Goal: Task Accomplishment & Management: Manage account settings

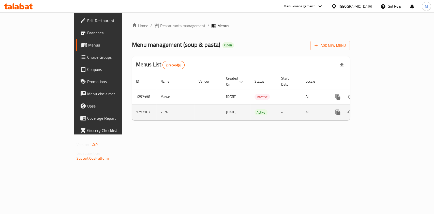
click at [377, 109] on icon "enhanced table" at bounding box center [374, 112] width 6 height 6
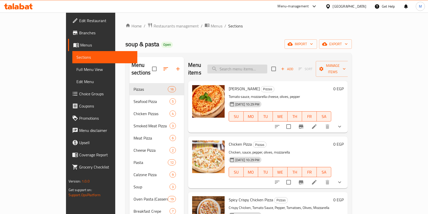
click at [248, 66] on input "search" at bounding box center [238, 69] width 60 height 9
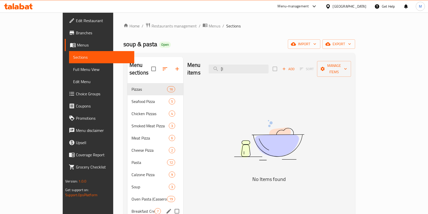
type input "["
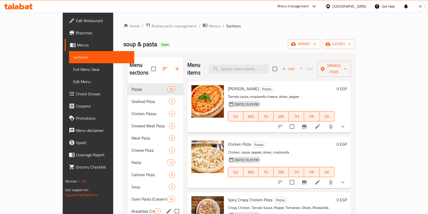
type input "["
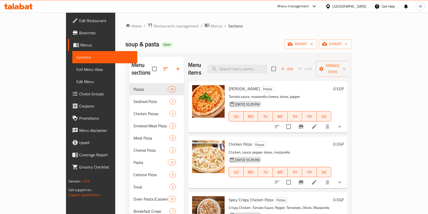
click at [271, 59] on div "Menu items Add Sort Manage items" at bounding box center [268, 69] width 160 height 24
click at [264, 65] on input "search" at bounding box center [238, 69] width 60 height 9
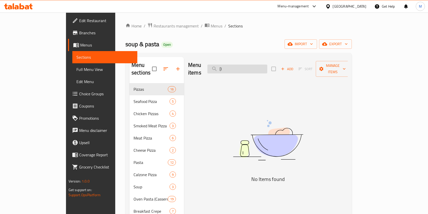
type input "["
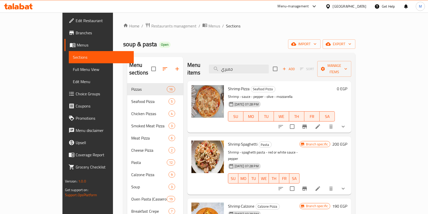
type input "جمبري"
click at [321, 124] on icon at bounding box center [318, 127] width 6 height 6
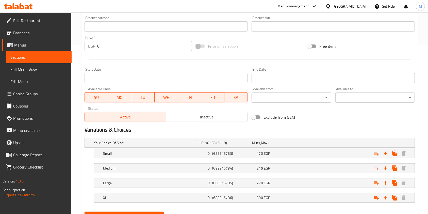
scroll to position [193, 0]
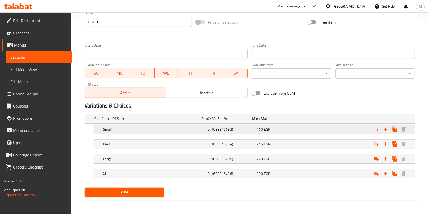
click at [249, 121] on h5 "(ID: 1683316783)" at bounding box center [225, 118] width 51 height 5
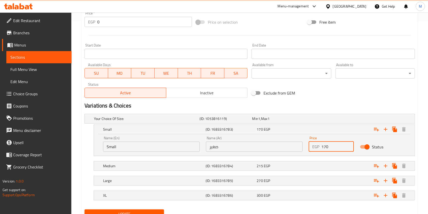
click at [326, 148] on input "170" at bounding box center [338, 147] width 33 height 10
type input "190"
click at [316, 120] on div "Expand" at bounding box center [357, 119] width 106 height 2
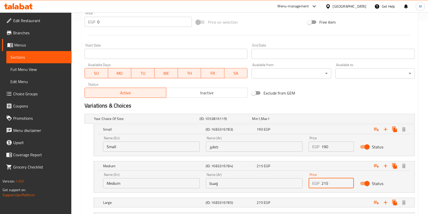
click at [324, 185] on input "215" at bounding box center [338, 183] width 33 height 10
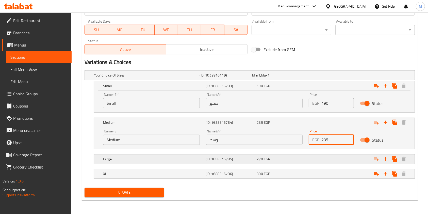
type input "235"
click at [299, 78] on div "270 EGP" at bounding box center [277, 75] width 51 height 5
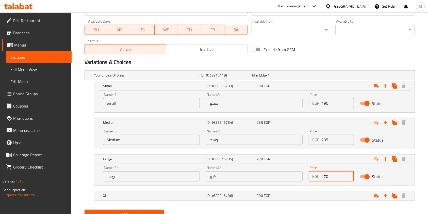
click at [326, 177] on input "270" at bounding box center [338, 176] width 33 height 10
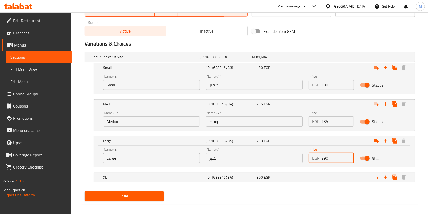
scroll to position [258, 0]
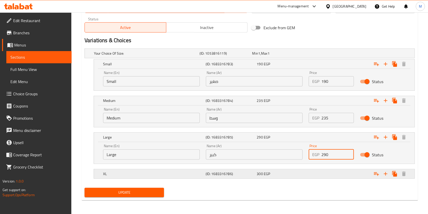
type input "290"
click at [300, 56] on div "300 EGP" at bounding box center [277, 53] width 51 height 5
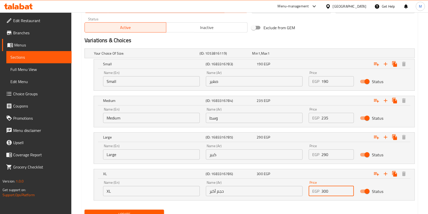
click at [324, 192] on input "300" at bounding box center [338, 191] width 33 height 10
type input "320"
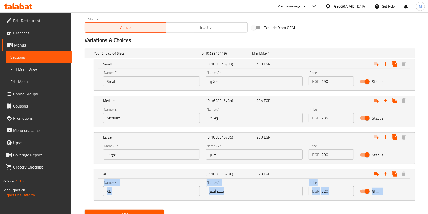
drag, startPoint x: 427, startPoint y: 171, endPoint x: 433, endPoint y: 188, distance: 17.8
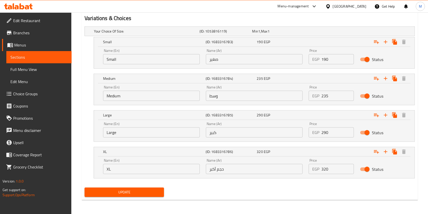
click at [352, 190] on div "Update" at bounding box center [250, 192] width 335 height 13
click at [157, 192] on span "Update" at bounding box center [124, 192] width 71 height 6
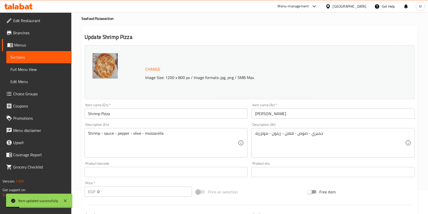
scroll to position [0, 0]
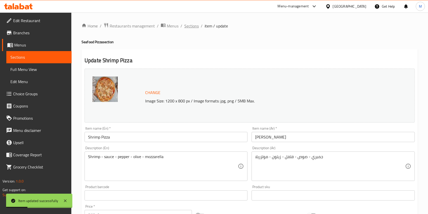
click at [196, 27] on span "Sections" at bounding box center [192, 26] width 14 height 6
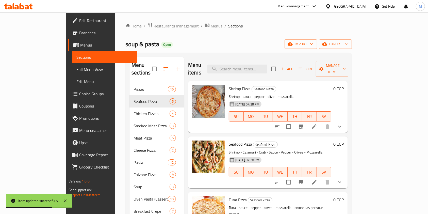
scroll to position [55, 0]
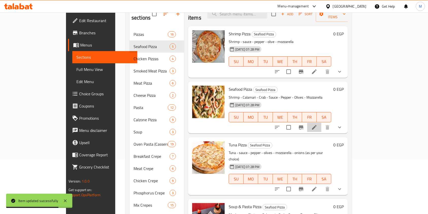
click at [322, 123] on li at bounding box center [315, 127] width 14 height 9
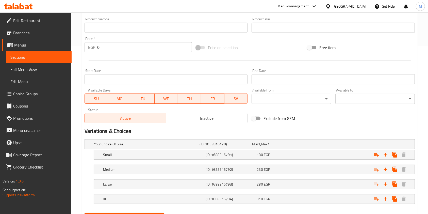
scroll to position [193, 0]
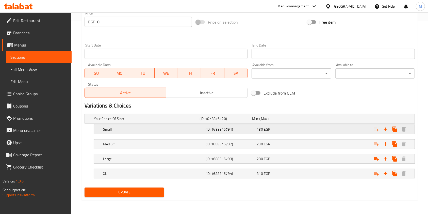
click at [280, 121] on div "180 EGP" at bounding box center [277, 118] width 51 height 5
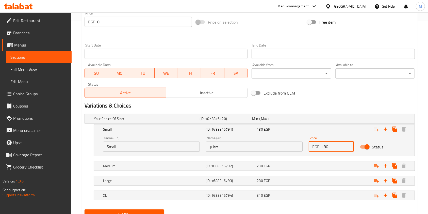
drag, startPoint x: 329, startPoint y: 147, endPoint x: 322, endPoint y: 149, distance: 8.1
click at [322, 149] on input "180" at bounding box center [338, 147] width 33 height 10
type input "200"
click at [310, 120] on div "Expand" at bounding box center [357, 119] width 106 height 2
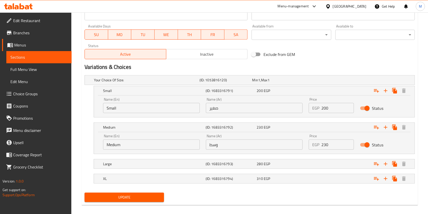
scroll to position [237, 0]
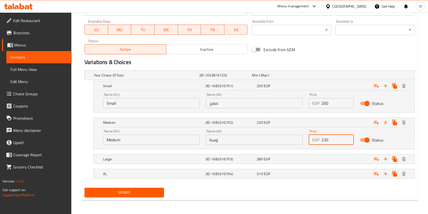
click at [325, 141] on input "230" at bounding box center [338, 140] width 33 height 10
type input "250"
click at [333, 76] on div "Expand" at bounding box center [357, 75] width 106 height 2
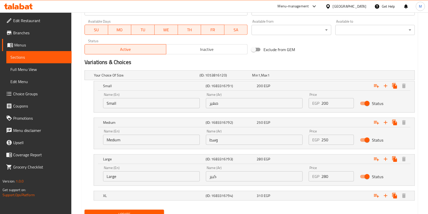
click at [325, 175] on input "280" at bounding box center [338, 176] width 33 height 10
type input "300"
click at [312, 76] on div "Expand" at bounding box center [357, 75] width 106 height 2
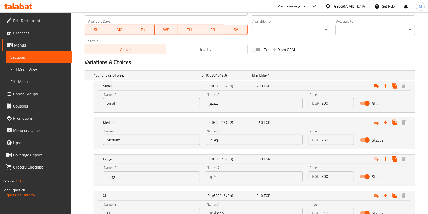
scroll to position [281, 0]
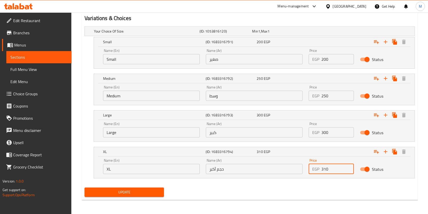
drag, startPoint x: 326, startPoint y: 168, endPoint x: 325, endPoint y: 171, distance: 2.9
click at [325, 171] on input "310" at bounding box center [338, 169] width 33 height 10
type input "330"
click at [161, 191] on button "Update" at bounding box center [125, 192] width 80 height 9
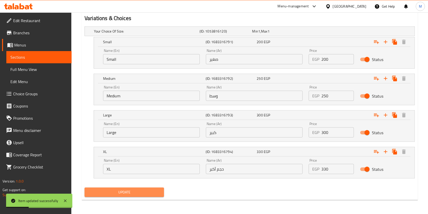
click at [153, 188] on button "Update" at bounding box center [125, 192] width 80 height 9
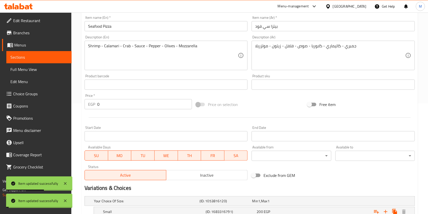
scroll to position [0, 0]
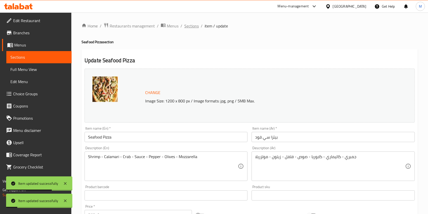
click at [191, 23] on span "Sections" at bounding box center [192, 26] width 14 height 6
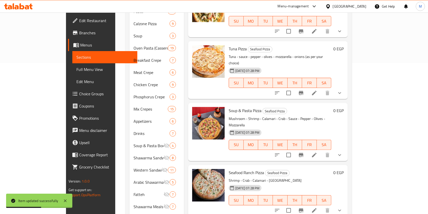
scroll to position [127, 0]
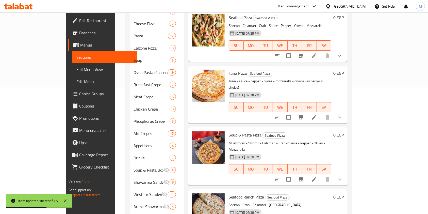
click at [322, 113] on li at bounding box center [315, 117] width 14 height 9
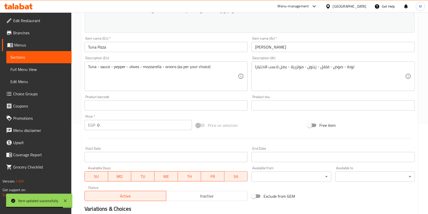
scroll to position [181, 0]
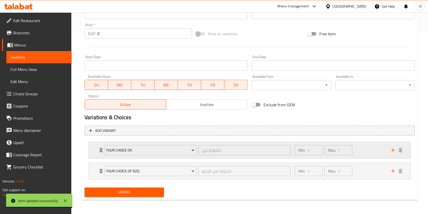
click at [360, 146] on div "Min: 1 ​ Max: 1 ​" at bounding box center [340, 150] width 97 height 16
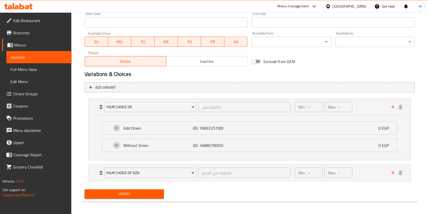
scroll to position [226, 0]
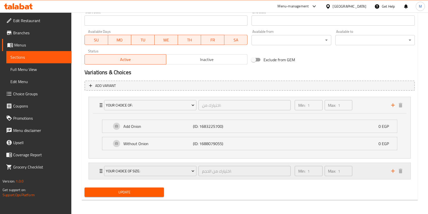
click at [366, 170] on div "Min: 1 ​ Max: 1 ​" at bounding box center [340, 171] width 97 height 16
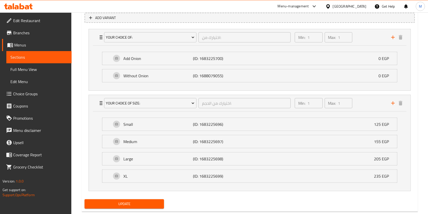
scroll to position [300, 0]
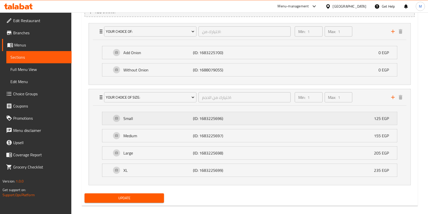
click at [299, 117] on div "Small (ID: 1683225696) 125 EGP" at bounding box center [252, 118] width 280 height 13
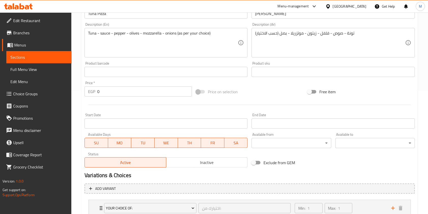
scroll to position [0, 0]
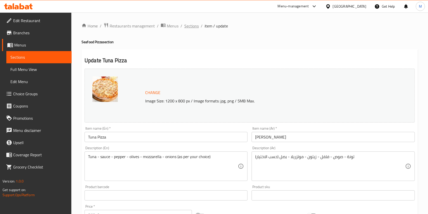
click at [197, 29] on span "Sections" at bounding box center [192, 26] width 14 height 6
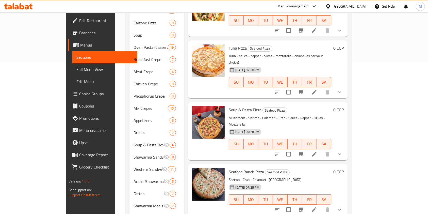
scroll to position [155, 0]
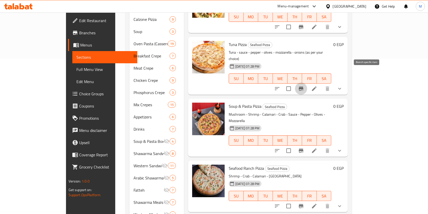
click at [304, 86] on icon "Branch-specific-item" at bounding box center [301, 89] width 6 height 6
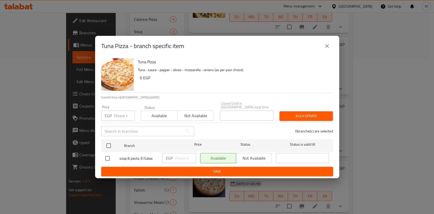
click at [331, 50] on button "close" at bounding box center [327, 46] width 12 height 12
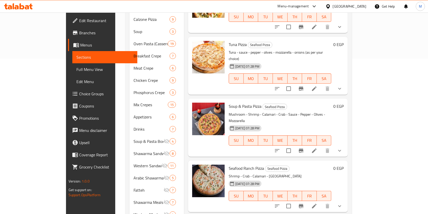
click at [343, 86] on icon "show more" at bounding box center [340, 89] width 6 height 6
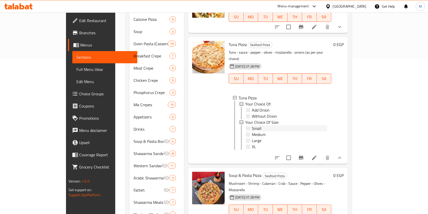
click at [263, 125] on div "Small" at bounding box center [289, 128] width 75 height 6
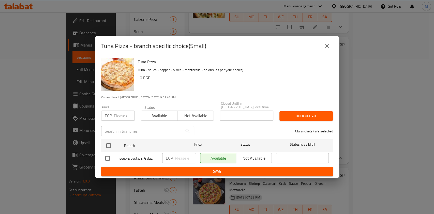
click at [111, 158] on input "checkbox" at bounding box center [107, 158] width 11 height 11
checkbox input "true"
click at [174, 157] on div "EGP ​" at bounding box center [179, 158] width 34 height 10
type input "145"
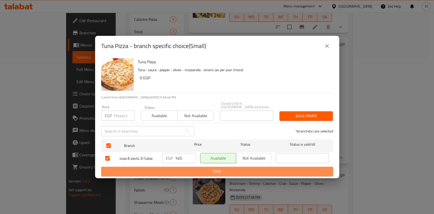
click at [212, 171] on span "Save" at bounding box center [217, 171] width 224 height 6
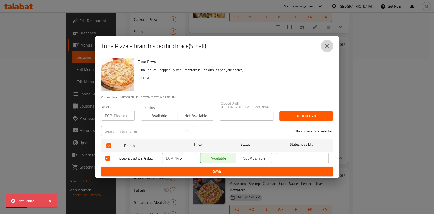
click at [327, 47] on icon "close" at bounding box center [327, 46] width 4 height 4
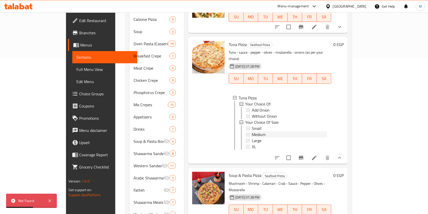
click at [252, 131] on div "Medium" at bounding box center [289, 134] width 75 height 6
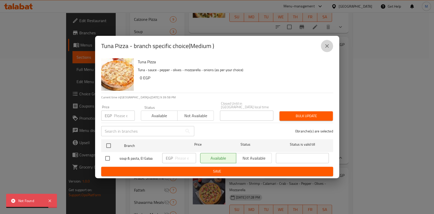
click at [325, 49] on icon "close" at bounding box center [327, 46] width 6 height 6
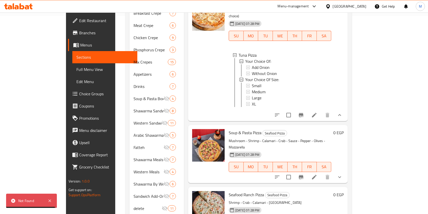
scroll to position [207, 0]
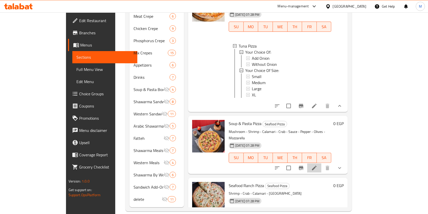
click at [322, 163] on li at bounding box center [315, 167] width 14 height 9
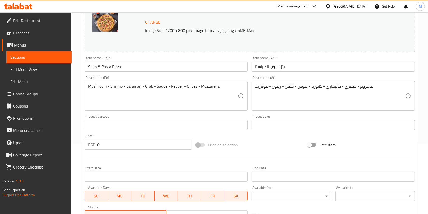
scroll to position [177, 0]
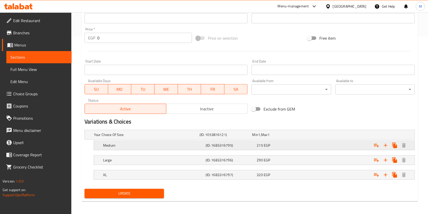
click at [258, 138] on span "215" at bounding box center [255, 134] width 6 height 7
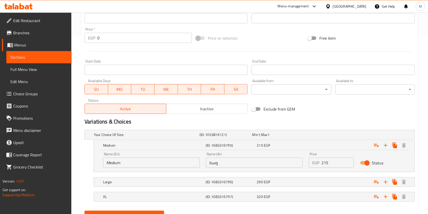
scroll to position [200, 0]
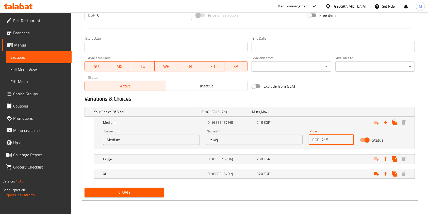
click at [325, 139] on input "215" at bounding box center [338, 140] width 33 height 10
click at [325, 143] on input "215" at bounding box center [338, 140] width 33 height 10
click at [325, 142] on input "215" at bounding box center [338, 140] width 33 height 10
click at [323, 143] on input "215" at bounding box center [338, 140] width 33 height 10
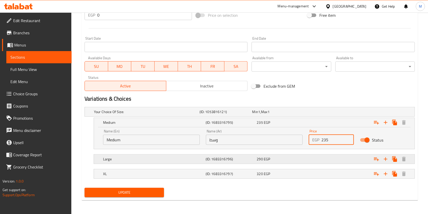
type input "235"
click at [333, 113] on div "Expand" at bounding box center [357, 112] width 106 height 2
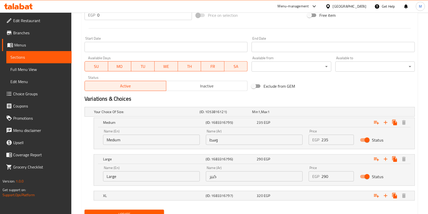
scroll to position [222, 0]
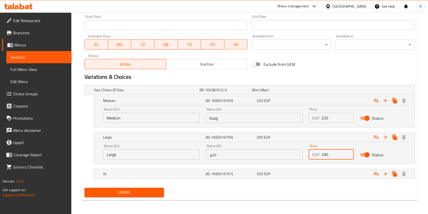
click at [327, 158] on input "290" at bounding box center [338, 154] width 33 height 10
type input "310"
click at [330, 91] on div "Expand" at bounding box center [357, 90] width 106 height 2
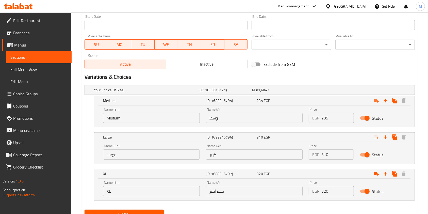
scroll to position [244, 0]
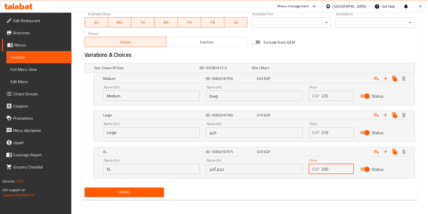
click at [325, 172] on input "320" at bounding box center [338, 169] width 33 height 10
type input "340"
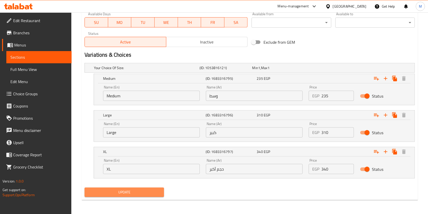
click at [134, 192] on span "Update" at bounding box center [124, 192] width 71 height 6
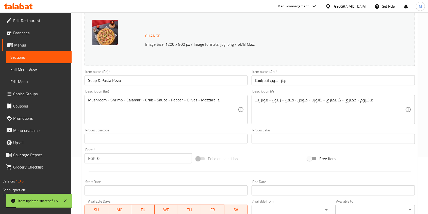
scroll to position [0, 0]
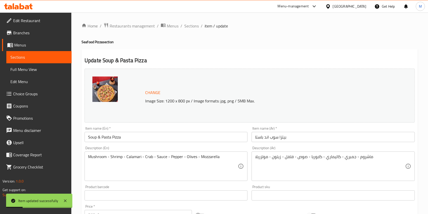
drag, startPoint x: 197, startPoint y: 29, endPoint x: 218, endPoint y: 33, distance: 20.5
click at [197, 29] on span "Sections" at bounding box center [192, 26] width 14 height 6
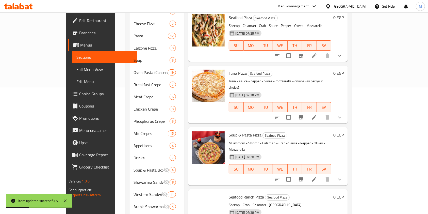
scroll to position [207, 0]
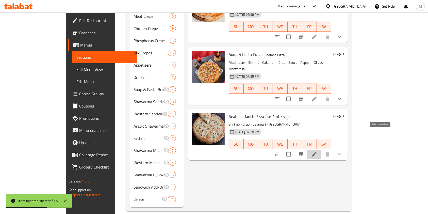
click at [318, 151] on icon at bounding box center [315, 154] width 6 height 6
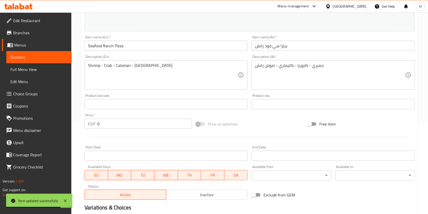
scroll to position [193, 0]
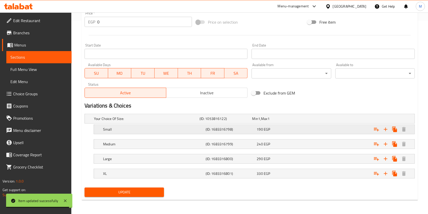
click at [260, 122] on span "EGP" at bounding box center [259, 118] width 2 height 7
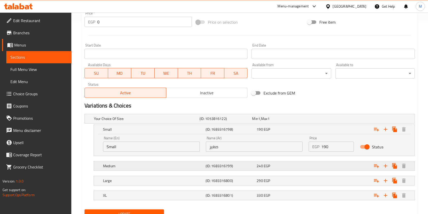
click at [258, 122] on span "240" at bounding box center [255, 118] width 6 height 7
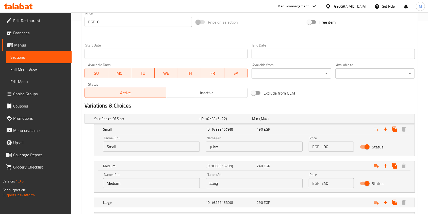
click at [326, 148] on input "190" at bounding box center [338, 147] width 33 height 10
type input "220"
drag, startPoint x: 324, startPoint y: 184, endPoint x: 326, endPoint y: 186, distance: 2.7
click at [326, 186] on input "240" at bounding box center [338, 183] width 33 height 10
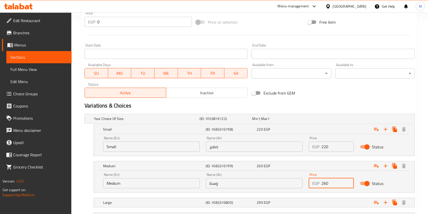
scroll to position [237, 0]
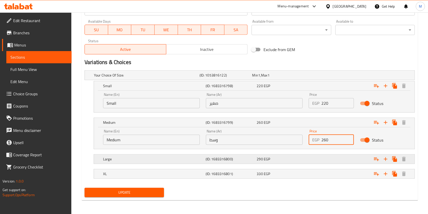
type input "260"
click at [319, 76] on div "Expand" at bounding box center [357, 75] width 106 height 2
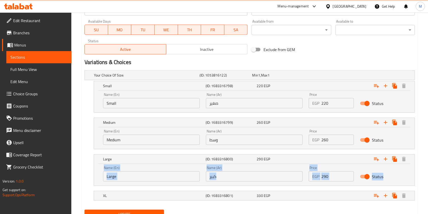
drag, startPoint x: 421, startPoint y: 150, endPoint x: 427, endPoint y: 164, distance: 15.2
click at [427, 174] on div "Home / Restaurants management / Menus / Sections / item / update Seafood Pizza …" at bounding box center [249, 6] width 357 height 460
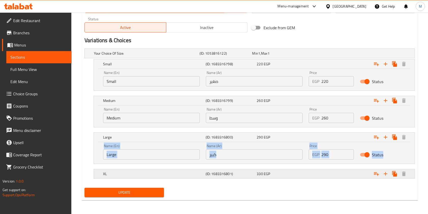
click at [317, 54] on div "Expand" at bounding box center [357, 53] width 106 height 2
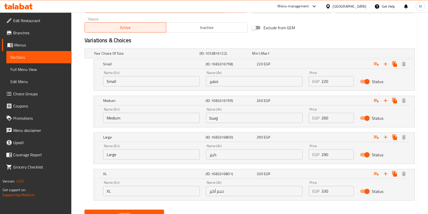
click at [417, 159] on div "Your Choice Of Size: (ID: 1053816122) Min 1 , Max 1 Name (En) Your Choice Of Si…" at bounding box center [250, 127] width 335 height 161
click at [325, 158] on input "290" at bounding box center [338, 154] width 33 height 10
click at [327, 159] on div "Price EGP 290 Price" at bounding box center [331, 152] width 51 height 22
click at [326, 157] on input "290" at bounding box center [338, 154] width 33 height 10
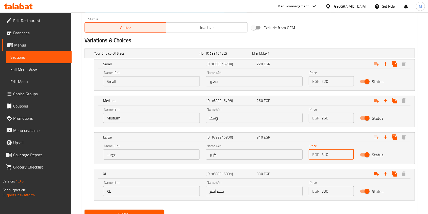
type input "310"
click at [326, 190] on input "330" at bounding box center [338, 191] width 33 height 10
click at [327, 194] on input "330" at bounding box center [338, 191] width 33 height 10
click at [325, 193] on input "330" at bounding box center [338, 191] width 33 height 10
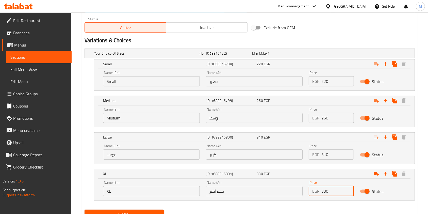
click at [325, 193] on input "330" at bounding box center [338, 191] width 33 height 10
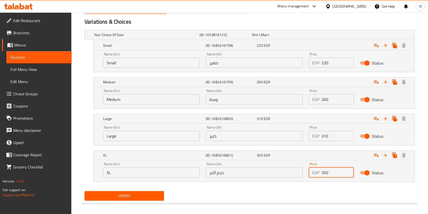
scroll to position [281, 0]
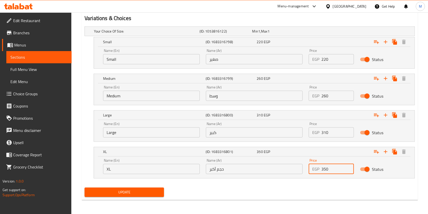
type input "350"
click at [152, 191] on span "Update" at bounding box center [124, 192] width 71 height 6
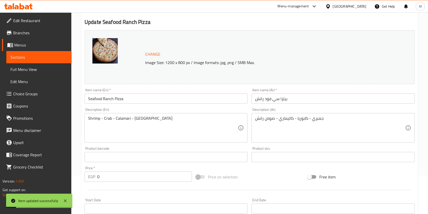
scroll to position [36, 0]
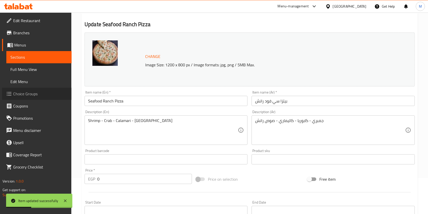
click at [35, 94] on span "Choice Groups" at bounding box center [40, 94] width 54 height 6
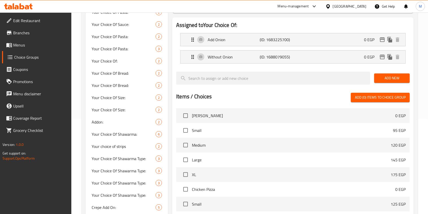
scroll to position [100, 0]
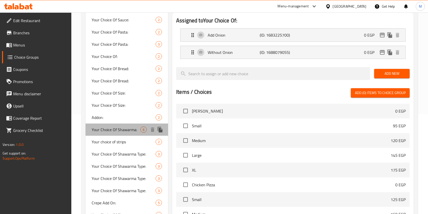
click at [116, 128] on span "Your Choice Of Shawarma:" at bounding box center [116, 130] width 49 height 6
type input "Your Choice Of Shawarma:"
type input "اختيارك من الشاورما:"
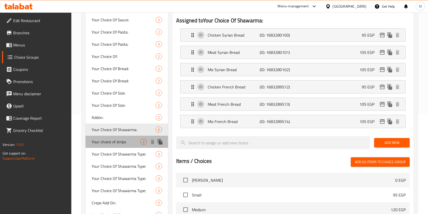
click at [119, 140] on span "Your choice of strips" at bounding box center [116, 142] width 49 height 6
type input "Your choice of strips"
type input "اختيارك من استربس"
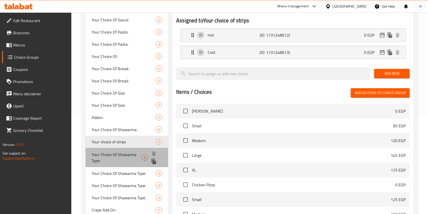
click at [120, 152] on span "Your Choice Of Shawarma Type:" at bounding box center [117, 157] width 50 height 12
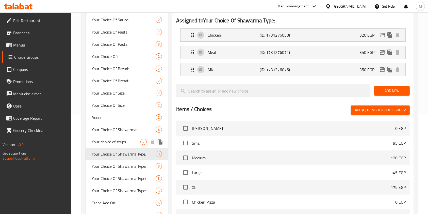
type input "Your Choice Of Shawarma Type:"
type input "إختيارك من نوع الشاورما:"
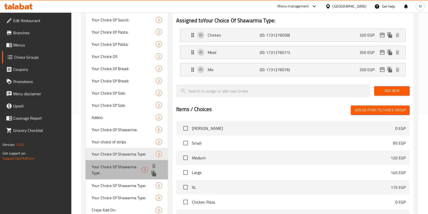
click at [124, 171] on span "Your Choice Of Shawarma Type:" at bounding box center [117, 170] width 50 height 12
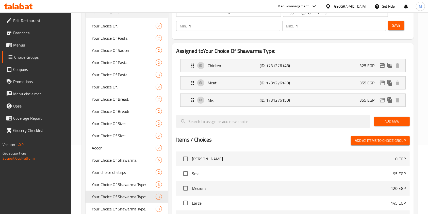
scroll to position [72, 0]
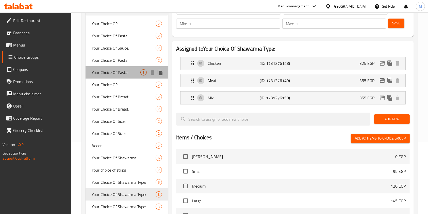
click at [108, 72] on span "Your Choice Of Pasta:" at bounding box center [116, 72] width 49 height 6
type input "Your Choice Of Pasta:"
type input "اختيارك من المكرونة:"
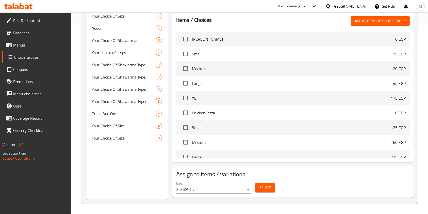
scroll to position [167, 0]
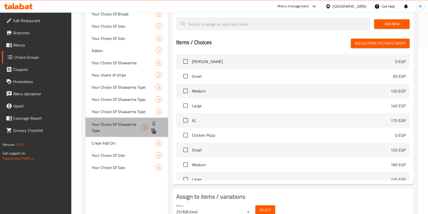
click at [129, 125] on span "Your Choice Of Shawarma Type:" at bounding box center [117, 127] width 50 height 12
type input "Your Choice Of Shawarma Type:"
type input "إختيارك من نوع الشاورما:"
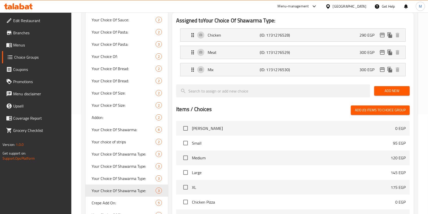
scroll to position [98, 0]
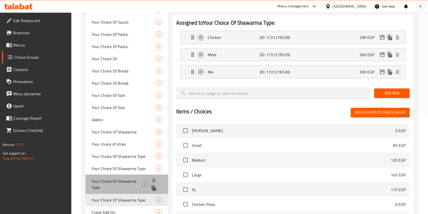
click at [113, 181] on span "Your Choice Of Shawarma Type:" at bounding box center [117, 184] width 50 height 12
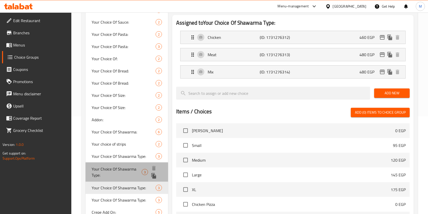
click at [117, 168] on span "Your Choice Of Shawarma Type:" at bounding box center [117, 172] width 50 height 12
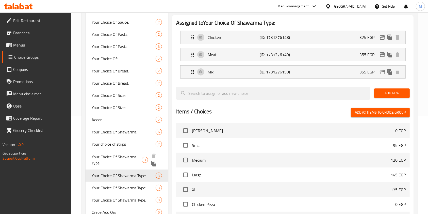
click at [118, 156] on span "Your Choice Of Shawarma Type:" at bounding box center [117, 160] width 50 height 12
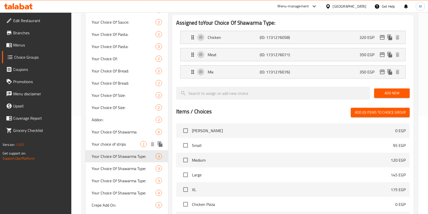
click at [116, 145] on span "Your choice of strips" at bounding box center [116, 144] width 49 height 6
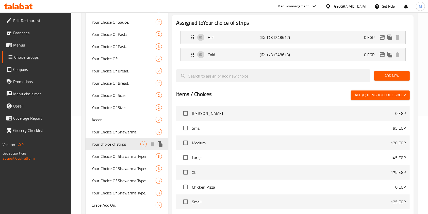
type input "Your choice of strips"
type input "اختيارك من استربس"
click at [127, 44] on span "Your Choice Of Pasta:" at bounding box center [116, 46] width 49 height 6
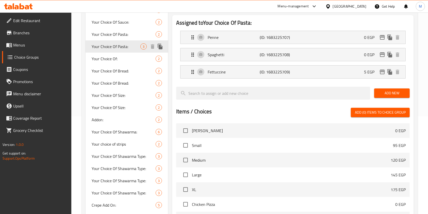
type input "Your Choice Of Pasta:"
type input "اختيارك من المكرونة:"
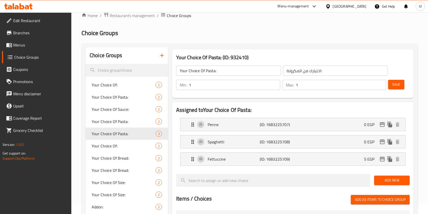
scroll to position [10, 0]
click at [25, 48] on span "Menus" at bounding box center [40, 45] width 54 height 6
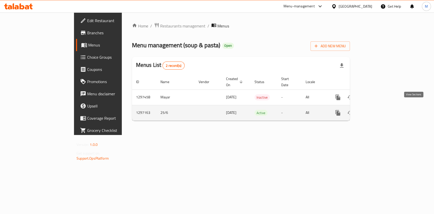
click at [377, 111] on icon "enhanced table" at bounding box center [374, 113] width 5 height 5
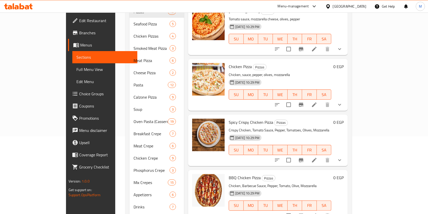
scroll to position [79, 0]
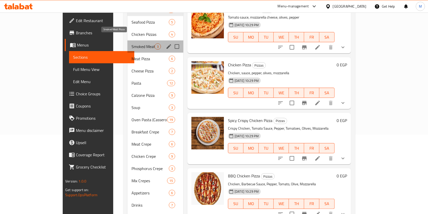
click at [132, 43] on span "Smoked Meat Pizza" at bounding box center [143, 46] width 23 height 6
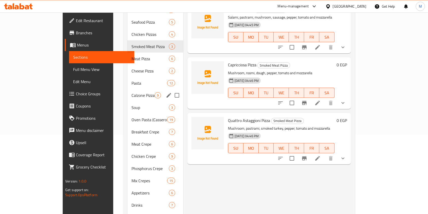
scroll to position [12, 0]
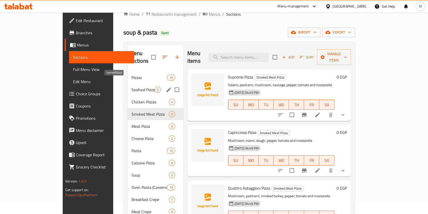
click at [132, 87] on span "Seafood Pizza" at bounding box center [143, 90] width 23 height 6
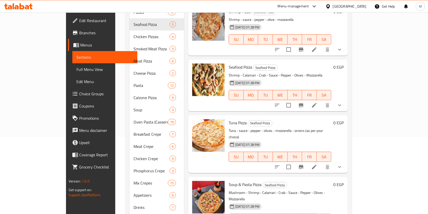
scroll to position [119, 0]
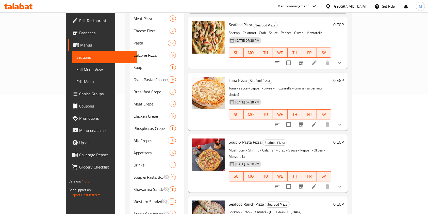
click at [362, 121] on div "Home / Restaurants management / Menus / Sections soup & pasta Open import expor…" at bounding box center [238, 101] width 247 height 416
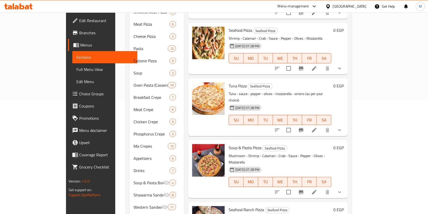
scroll to position [111, 0]
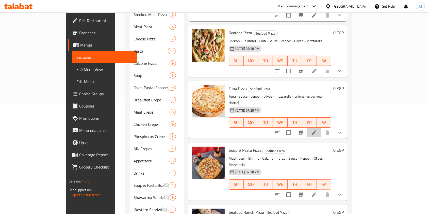
click at [322, 128] on li at bounding box center [315, 132] width 14 height 9
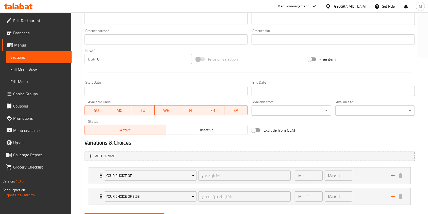
scroll to position [181, 0]
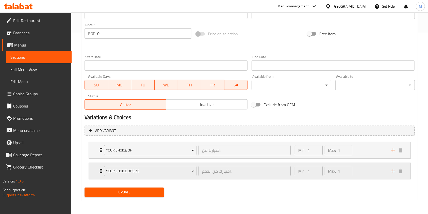
click at [362, 172] on div "Min: 1 ​ Max: 1 ​" at bounding box center [340, 171] width 97 height 16
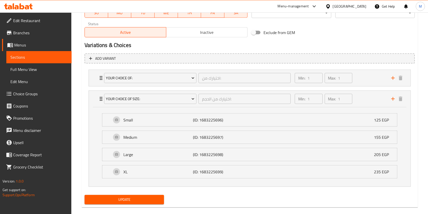
scroll to position [261, 0]
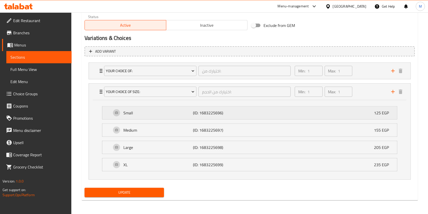
click at [313, 115] on div "Small (ID: 1683225696) 125 EGP" at bounding box center [252, 112] width 280 height 13
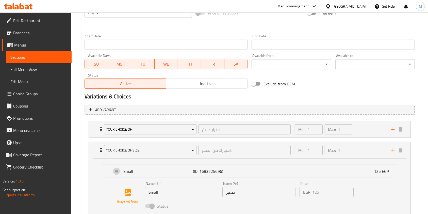
scroll to position [202, 0]
click at [26, 93] on span "Choice Groups" at bounding box center [40, 94] width 54 height 6
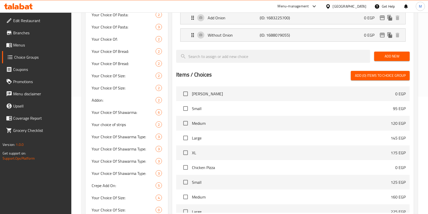
scroll to position [151, 0]
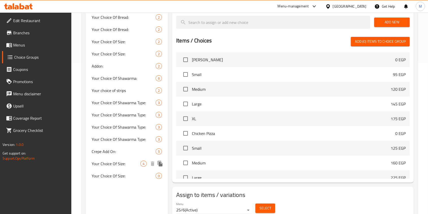
click at [122, 164] on span "Your Choice Of Size:" at bounding box center [116, 164] width 49 height 6
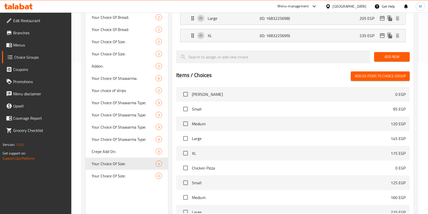
type input "Your Choice Of Size:"
type input "اختيارك من الحجم:"
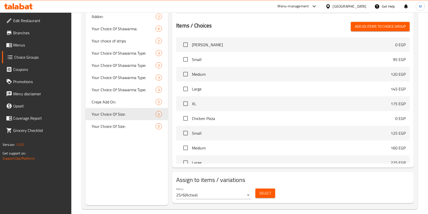
scroll to position [206, 0]
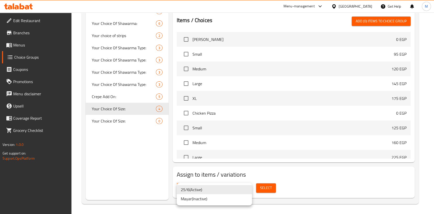
click at [212, 187] on li "25/6 ( Active )" at bounding box center [214, 189] width 75 height 9
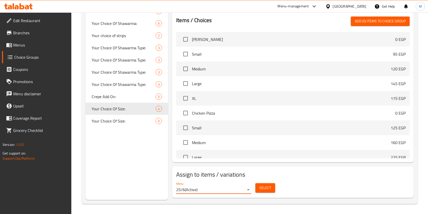
click at [271, 183] on button "Select" at bounding box center [266, 187] width 20 height 9
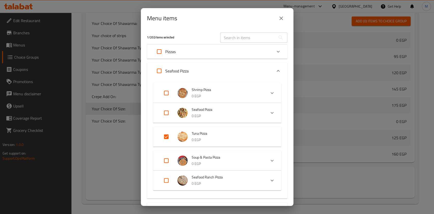
click at [279, 21] on icon "close" at bounding box center [281, 18] width 6 height 6
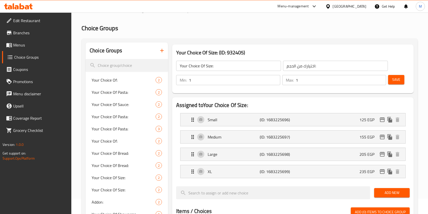
scroll to position [6, 0]
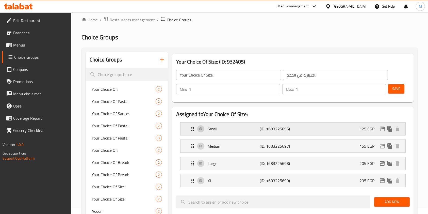
click at [329, 127] on div "Small (ID: 1683225696) 125 EGP" at bounding box center [295, 128] width 210 height 13
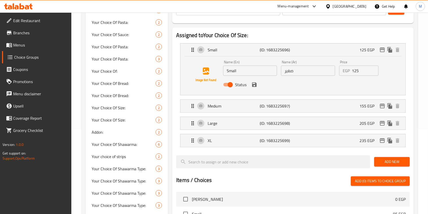
scroll to position [91, 0]
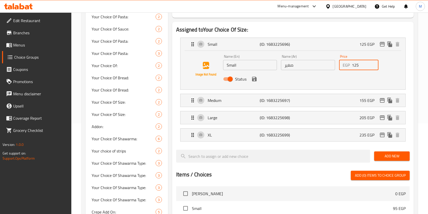
click at [355, 67] on input "125" at bounding box center [365, 65] width 27 height 10
click at [363, 100] on p "155 EGP" at bounding box center [369, 100] width 19 height 6
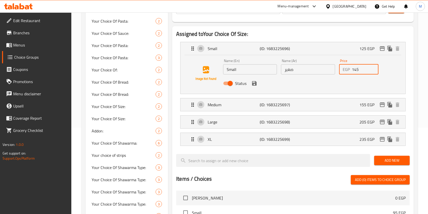
scroll to position [87, 0]
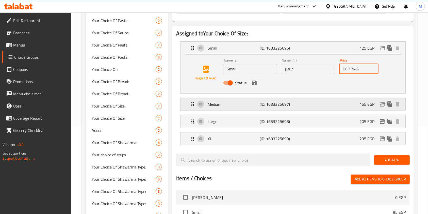
click at [351, 105] on div "Medium (ID: 1683225697) 155 EGP" at bounding box center [295, 104] width 210 height 13
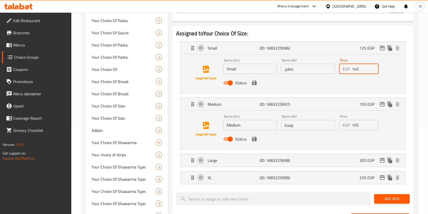
type input "145"
click at [355, 127] on input "155" at bounding box center [365, 125] width 27 height 10
click at [362, 160] on p "205 EGP" at bounding box center [369, 160] width 19 height 6
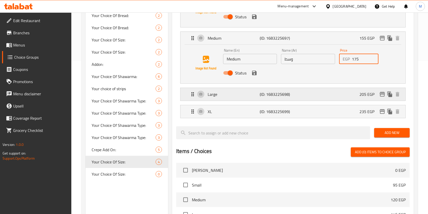
click at [351, 100] on div "Large (ID: 1683225698) 205 EGP" at bounding box center [295, 94] width 210 height 13
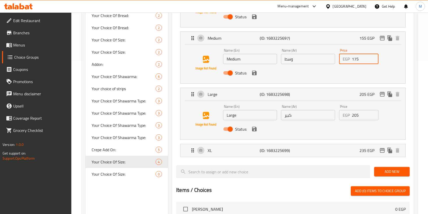
type input "175"
click at [355, 118] on input "205" at bounding box center [365, 115] width 27 height 10
click at [340, 150] on div "XL (ID: 1683225699) 235 EGP" at bounding box center [295, 150] width 210 height 13
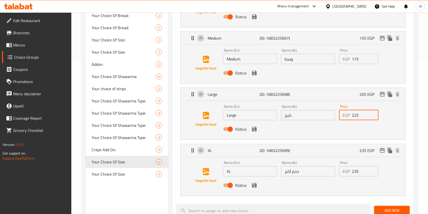
type input "225"
click at [355, 172] on input "235" at bounding box center [365, 171] width 27 height 10
click at [256, 186] on icon "save" at bounding box center [254, 185] width 5 height 5
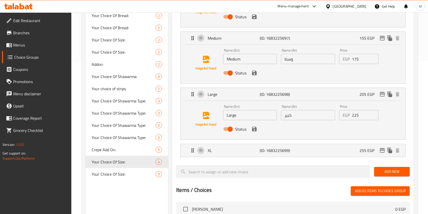
type input "255"
click at [255, 125] on button "save" at bounding box center [255, 129] width 8 height 8
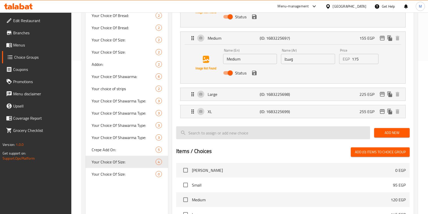
click at [255, 129] on input "search" at bounding box center [273, 132] width 194 height 13
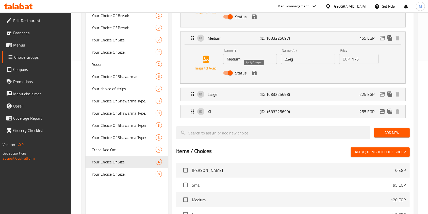
click at [256, 75] on icon "save" at bounding box center [254, 73] width 5 height 5
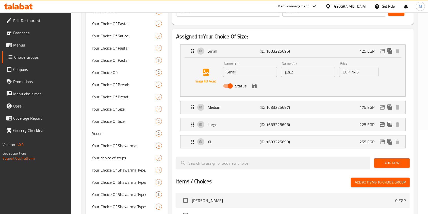
scroll to position [71, 0]
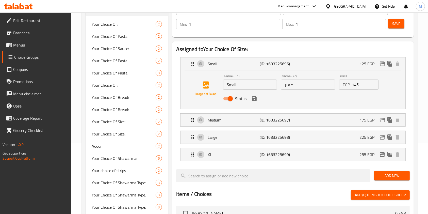
click at [253, 102] on button "save" at bounding box center [255, 99] width 8 height 8
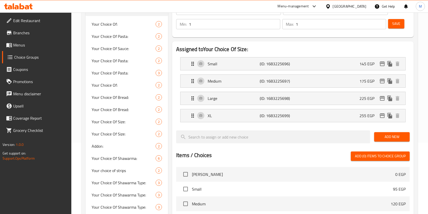
scroll to position [15, 0]
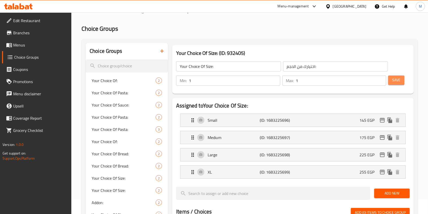
click at [397, 78] on span "Save" at bounding box center [397, 80] width 8 height 6
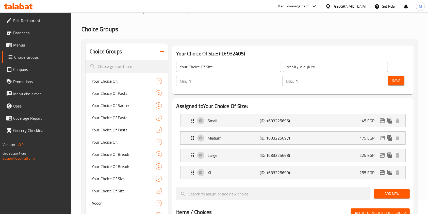
click at [396, 81] on span "Save" at bounding box center [397, 81] width 8 height 6
click at [24, 44] on span "Menus" at bounding box center [40, 45] width 54 height 6
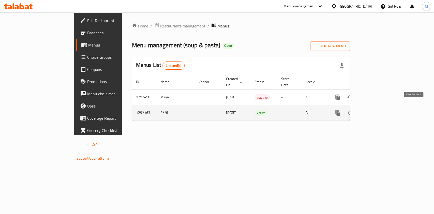
click at [377, 110] on icon "enhanced table" at bounding box center [374, 113] width 6 height 6
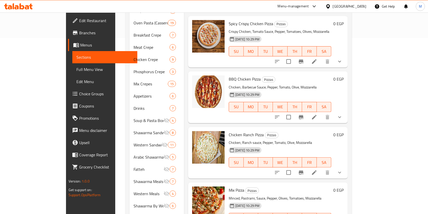
scroll to position [151, 0]
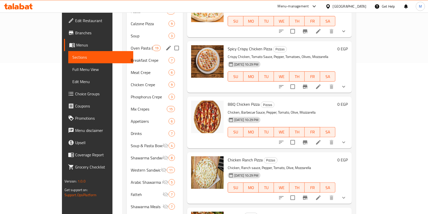
click at [131, 45] on span "Oven Pasta (Casseroles)" at bounding box center [142, 48] width 22 height 6
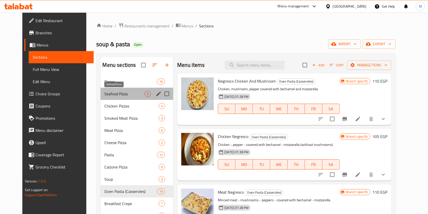
click at [105, 95] on span "Seafood Pizza" at bounding box center [125, 94] width 40 height 6
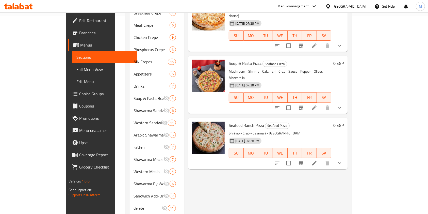
scroll to position [207, 0]
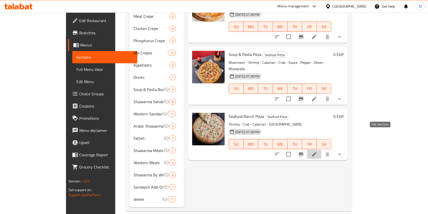
click at [318, 151] on icon at bounding box center [315, 154] width 6 height 6
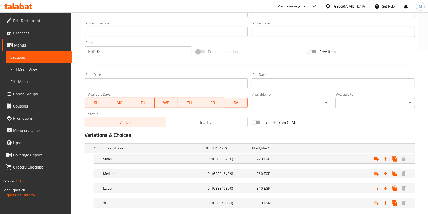
scroll to position [172, 0]
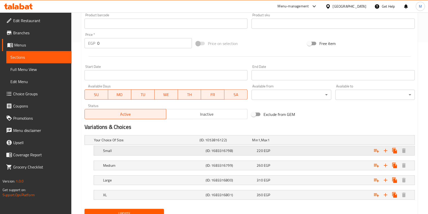
click at [271, 144] on div "220 EGP" at bounding box center [277, 139] width 53 height 7
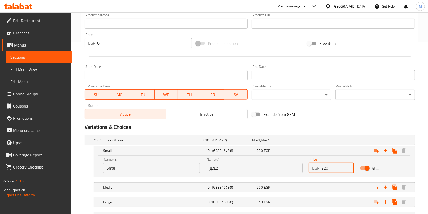
drag, startPoint x: 323, startPoint y: 167, endPoint x: 326, endPoint y: 170, distance: 4.0
click at [326, 170] on input "220" at bounding box center [338, 168] width 33 height 10
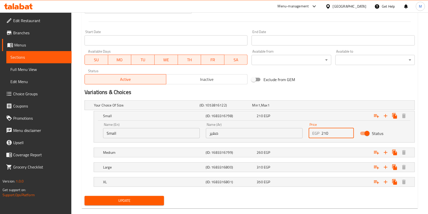
scroll to position [215, 0]
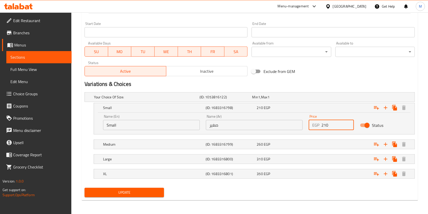
type input "210"
click at [149, 190] on span "Update" at bounding box center [124, 192] width 71 height 6
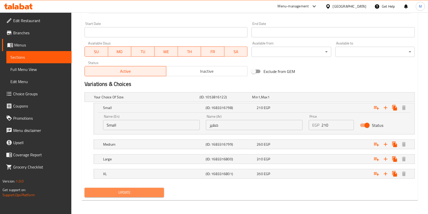
click at [133, 190] on span "Update" at bounding box center [124, 192] width 71 height 6
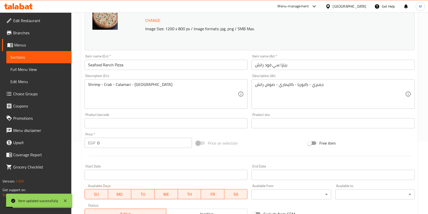
scroll to position [0, 0]
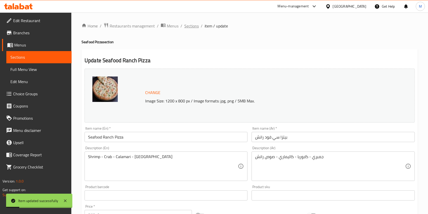
click at [196, 26] on span "Sections" at bounding box center [192, 26] width 14 height 6
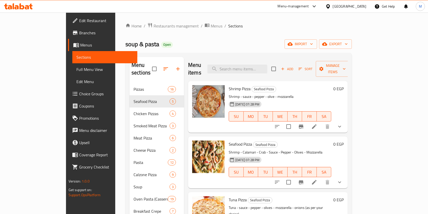
click at [23, 7] on icon at bounding box center [22, 6] width 5 height 6
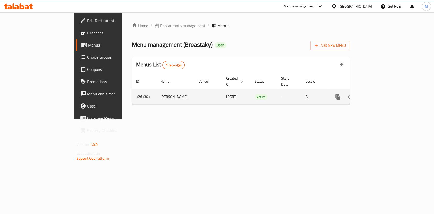
click at [377, 94] on icon "enhanced table" at bounding box center [374, 97] width 6 height 6
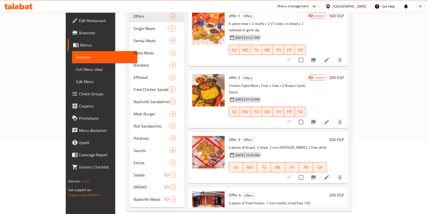
scroll to position [19, 0]
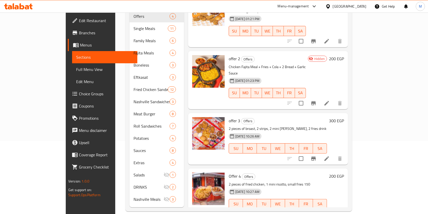
click at [330, 156] on icon at bounding box center [327, 159] width 6 height 6
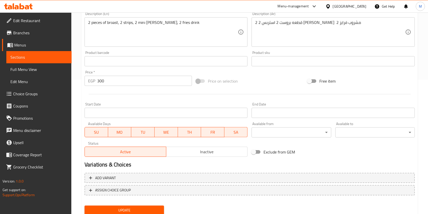
scroll to position [136, 0]
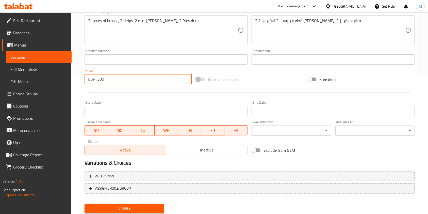
click at [100, 82] on input "300" at bounding box center [144, 79] width 95 height 10
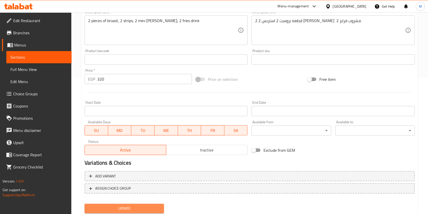
click at [157, 208] on span "Update" at bounding box center [124, 208] width 71 height 6
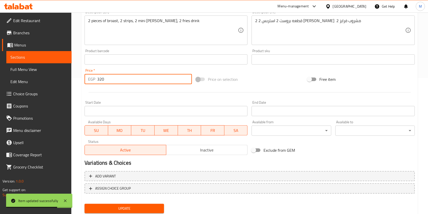
drag, startPoint x: 99, startPoint y: 81, endPoint x: 106, endPoint y: 84, distance: 7.4
click at [106, 84] on input "320" at bounding box center [144, 79] width 95 height 10
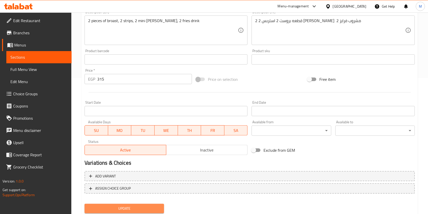
click at [160, 205] on button "Update" at bounding box center [125, 208] width 80 height 9
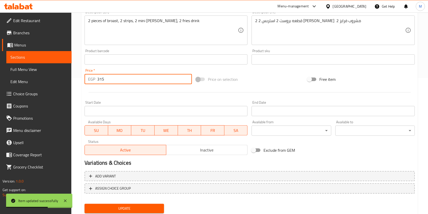
drag, startPoint x: 102, startPoint y: 80, endPoint x: 108, endPoint y: 86, distance: 8.5
click at [107, 84] on div "Price   * EGP 315 Price *" at bounding box center [139, 77] width 112 height 20
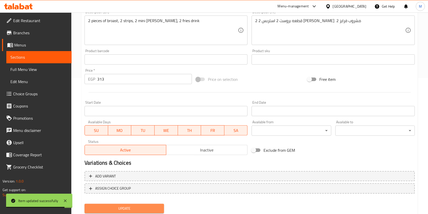
click at [153, 205] on button "Update" at bounding box center [125, 208] width 80 height 9
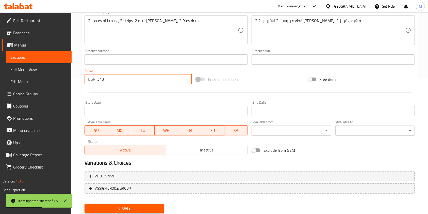
click at [106, 81] on input "313" at bounding box center [144, 79] width 95 height 10
click at [124, 207] on span "Update" at bounding box center [124, 208] width 71 height 6
click at [107, 80] on input "313.5" at bounding box center [144, 79] width 95 height 10
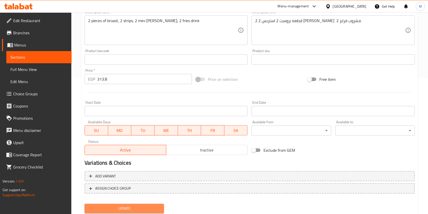
click at [155, 208] on span "Update" at bounding box center [124, 208] width 71 height 6
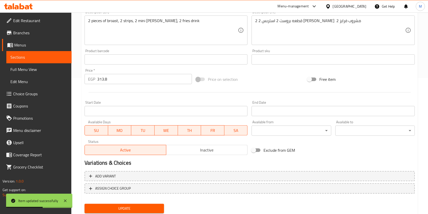
click at [116, 81] on input "313.8" at bounding box center [144, 79] width 95 height 10
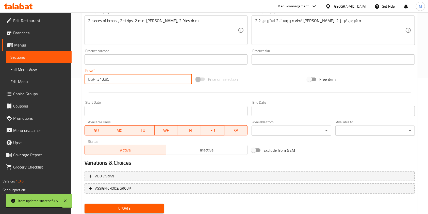
click at [147, 206] on span "Update" at bounding box center [124, 208] width 71 height 6
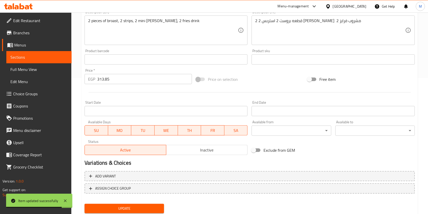
click at [107, 80] on input "313.85" at bounding box center [144, 79] width 95 height 10
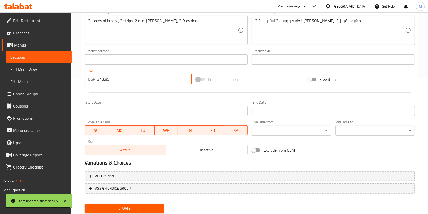
drag, startPoint x: 106, startPoint y: 80, endPoint x: 108, endPoint y: 82, distance: 2.9
click at [108, 82] on input "313.85" at bounding box center [144, 79] width 95 height 10
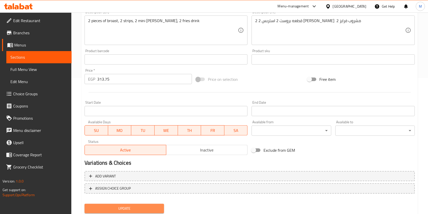
click at [142, 206] on span "Update" at bounding box center [124, 208] width 71 height 6
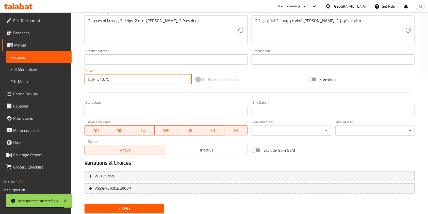
drag, startPoint x: 106, startPoint y: 81, endPoint x: 107, endPoint y: 84, distance: 3.0
click at [107, 84] on input "313.75" at bounding box center [144, 79] width 95 height 10
click at [147, 204] on button "Update" at bounding box center [125, 208] width 80 height 9
drag, startPoint x: 105, startPoint y: 81, endPoint x: 107, endPoint y: 85, distance: 4.1
click at [107, 84] on div "Price   * EGP 313.65 Price *" at bounding box center [139, 77] width 112 height 20
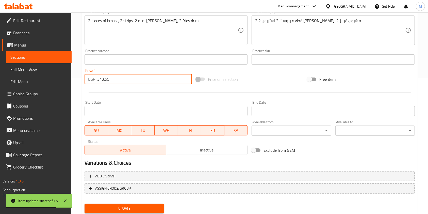
click at [140, 208] on span "Update" at bounding box center [124, 208] width 71 height 6
drag, startPoint x: 106, startPoint y: 80, endPoint x: 107, endPoint y: 84, distance: 3.8
click at [107, 84] on input "313.55" at bounding box center [144, 79] width 95 height 10
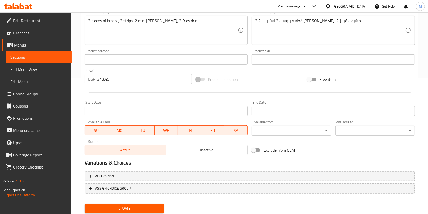
click at [137, 202] on div "Update" at bounding box center [125, 208] width 84 height 13
click at [138, 204] on button "Update" at bounding box center [125, 208] width 80 height 9
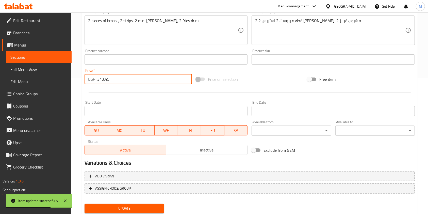
click at [107, 81] on input "313.45" at bounding box center [144, 79] width 95 height 10
drag, startPoint x: 106, startPoint y: 81, endPoint x: 107, endPoint y: 84, distance: 3.4
click at [107, 84] on div "Price   * EGP 313.45 Price *" at bounding box center [139, 77] width 112 height 20
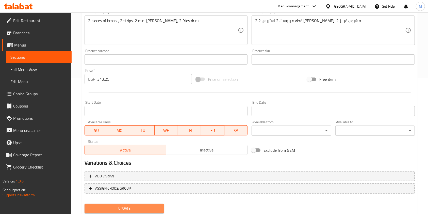
click at [155, 208] on span "Update" at bounding box center [124, 208] width 71 height 6
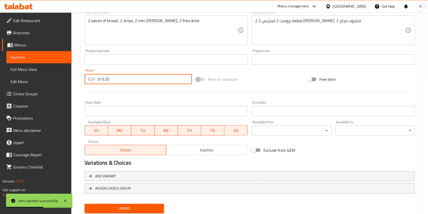
click at [106, 81] on input "313.25" at bounding box center [144, 79] width 95 height 10
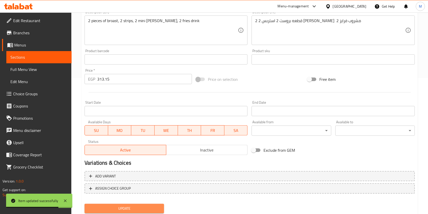
click at [138, 208] on span "Update" at bounding box center [124, 208] width 71 height 6
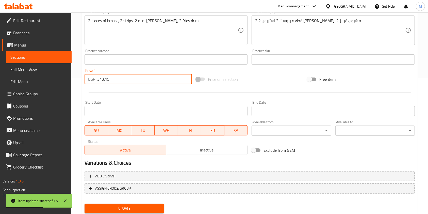
drag, startPoint x: 106, startPoint y: 81, endPoint x: 111, endPoint y: 82, distance: 4.7
click at [111, 82] on input "313.15" at bounding box center [144, 79] width 95 height 10
drag, startPoint x: 104, startPoint y: 80, endPoint x: 115, endPoint y: 81, distance: 10.4
click at [115, 81] on input "313.15" at bounding box center [144, 79] width 95 height 10
click at [85, 204] on button "Update" at bounding box center [125, 208] width 80 height 9
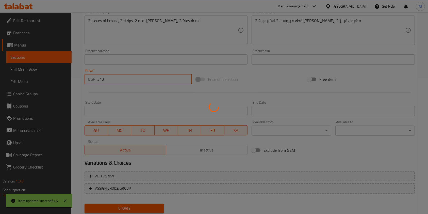
drag, startPoint x: 142, startPoint y: 209, endPoint x: 150, endPoint y: 191, distance: 19.8
click at [142, 209] on div at bounding box center [214, 107] width 428 height 214
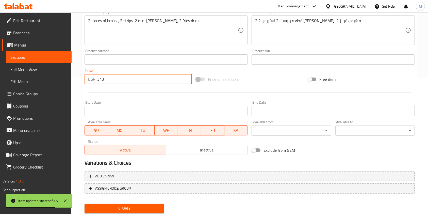
drag, startPoint x: 101, startPoint y: 78, endPoint x: 104, endPoint y: 79, distance: 3.6
click at [104, 79] on input "313" at bounding box center [144, 79] width 95 height 10
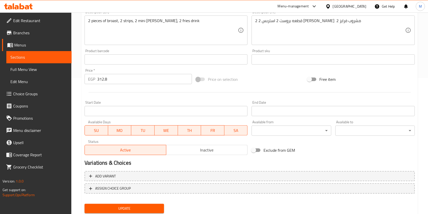
click at [137, 203] on div "Update" at bounding box center [125, 208] width 84 height 13
click at [139, 206] on span "Update" at bounding box center [124, 208] width 71 height 6
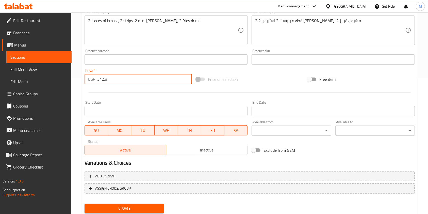
click at [104, 80] on input "312.8" at bounding box center [144, 79] width 95 height 10
click at [106, 79] on input "312.8" at bounding box center [144, 79] width 95 height 10
click at [108, 81] on input "312.8" at bounding box center [144, 79] width 95 height 10
type input "312.5"
click at [155, 209] on span "Update" at bounding box center [124, 208] width 71 height 6
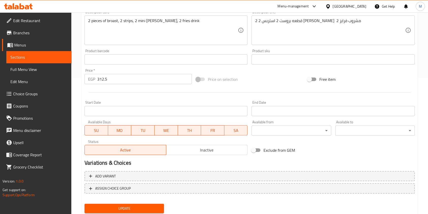
click at [157, 208] on span "Update" at bounding box center [124, 208] width 71 height 6
